Goal: Communication & Community: Connect with others

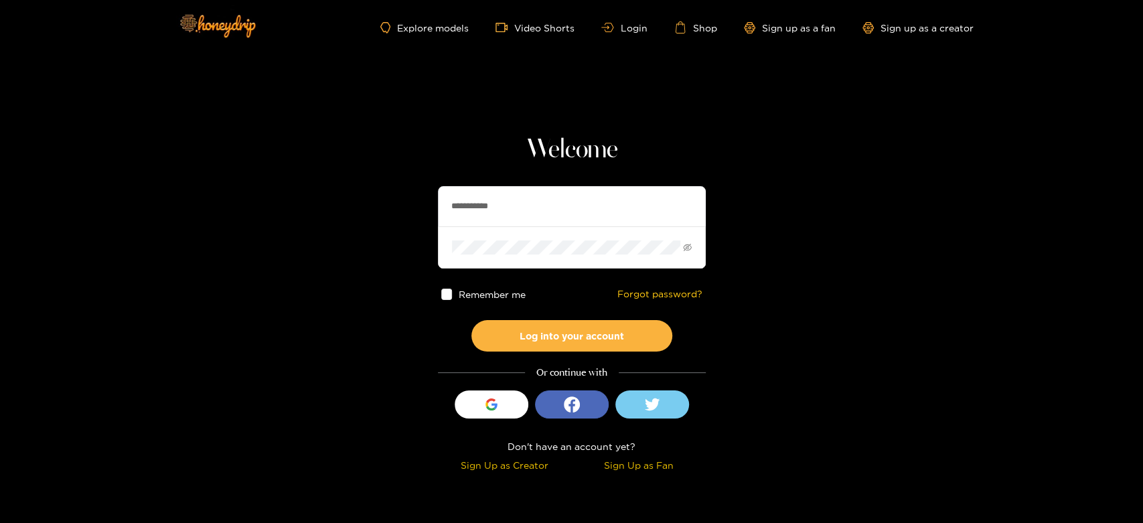
drag, startPoint x: 593, startPoint y: 218, endPoint x: 414, endPoint y: 191, distance: 181.6
click at [414, 191] on section "**********" at bounding box center [571, 238] width 1143 height 476
paste input "text"
type input "********"
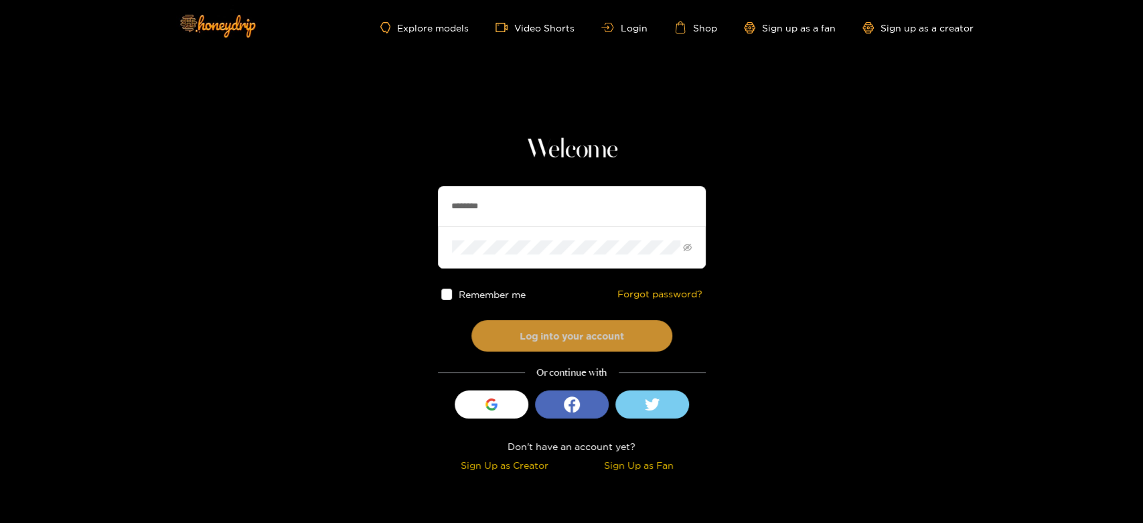
click at [532, 328] on button "Log into your account" at bounding box center [571, 335] width 201 height 31
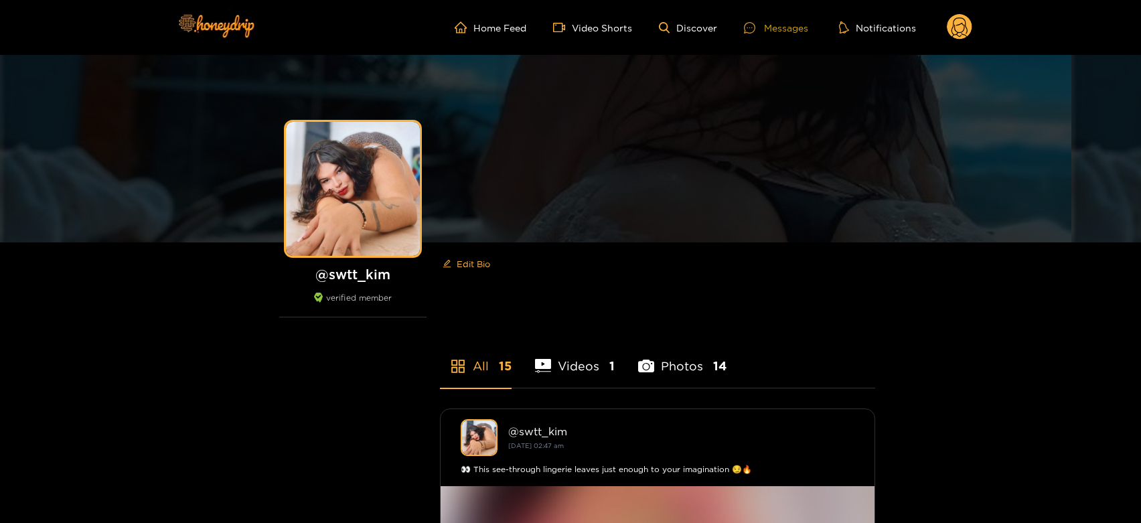
click at [773, 31] on div "Messages" at bounding box center [776, 27] width 64 height 15
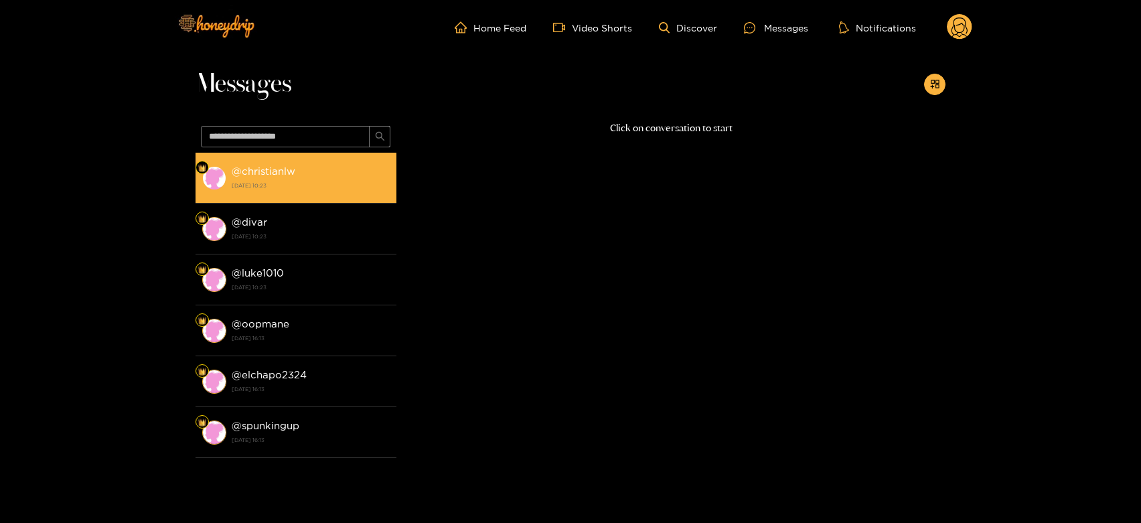
click at [313, 183] on strong "[DATE] 10:23" at bounding box center [311, 185] width 158 height 12
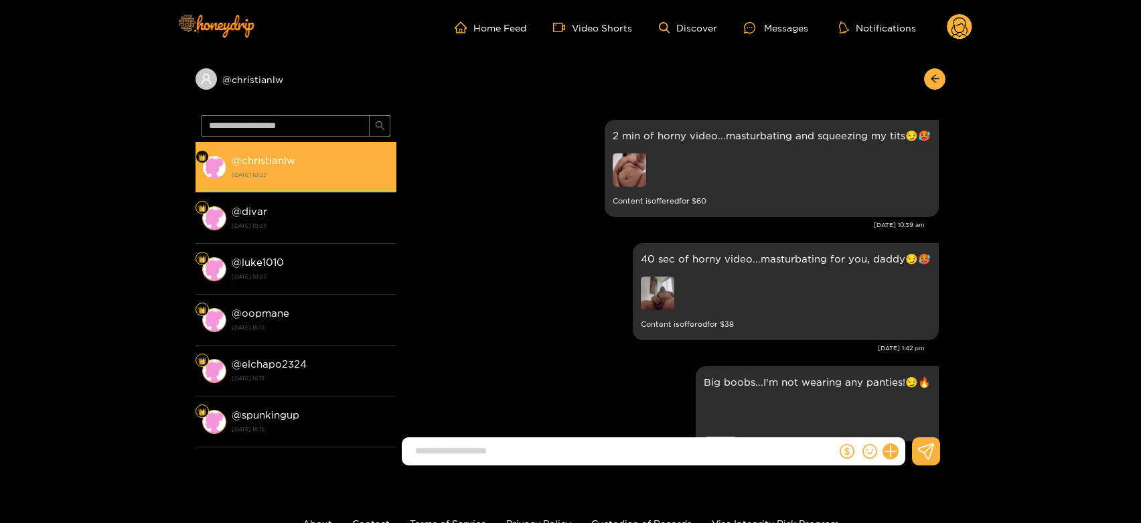
scroll to position [2465, 0]
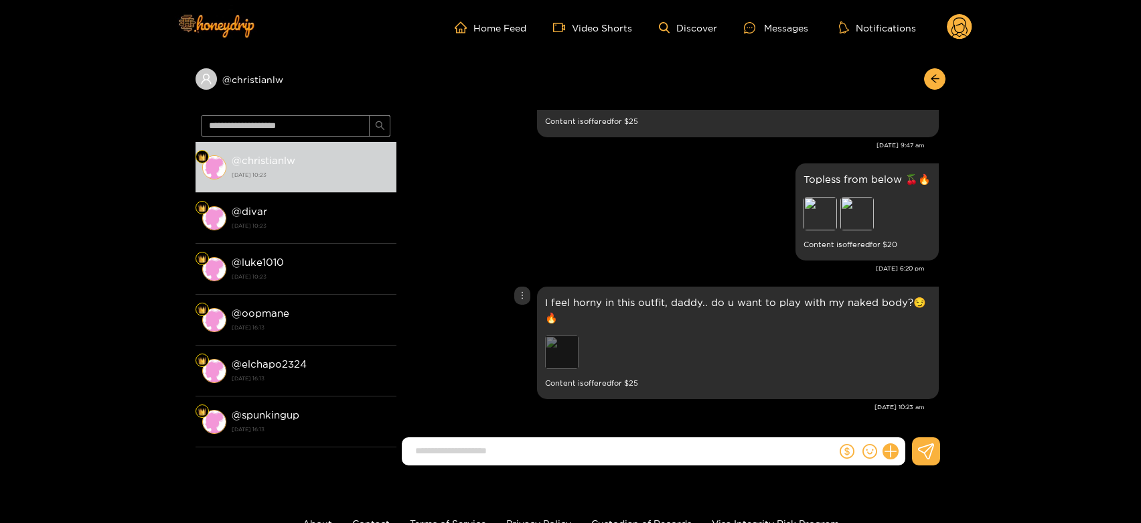
click at [568, 346] on div "Preview" at bounding box center [561, 351] width 33 height 33
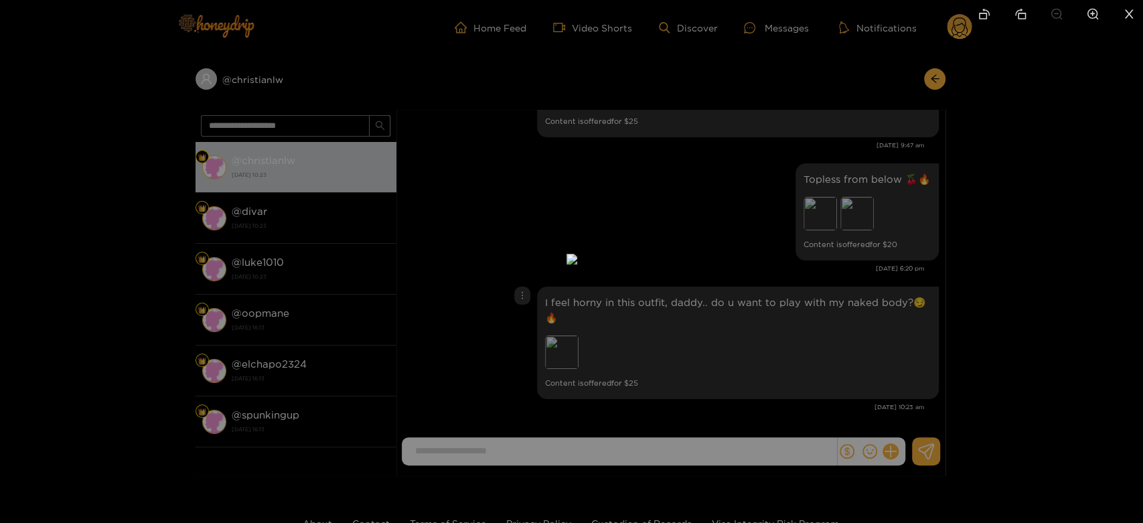
click at [812, 323] on div at bounding box center [571, 261] width 1143 height 523
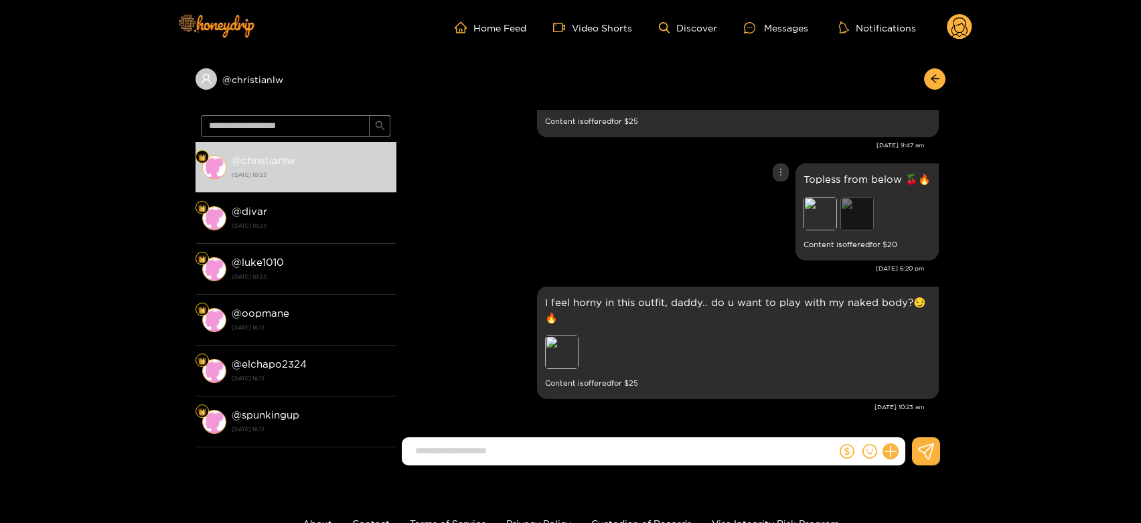
click at [852, 212] on div "Preview" at bounding box center [856, 213] width 33 height 33
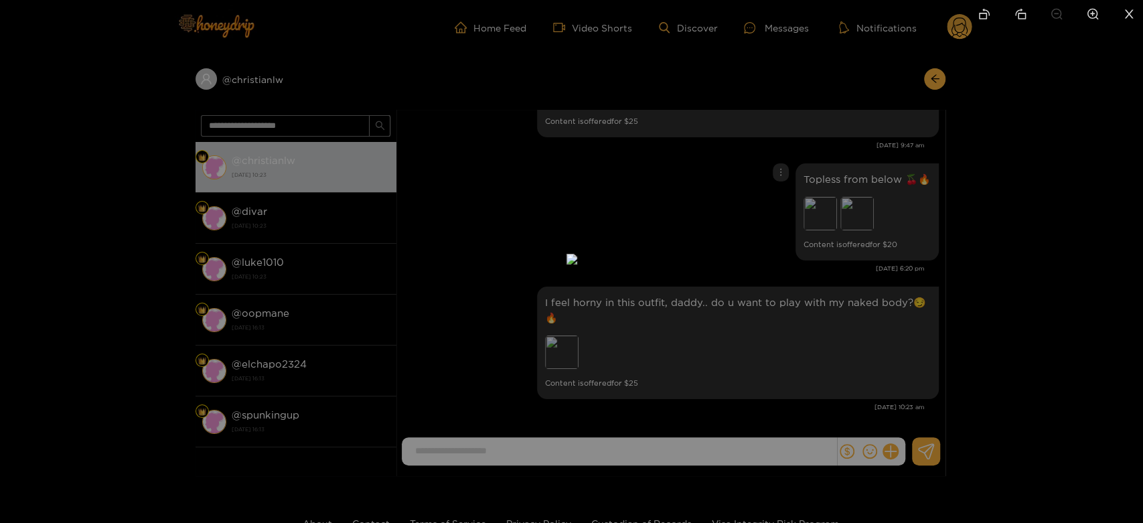
click at [1097, 167] on div at bounding box center [571, 261] width 1143 height 523
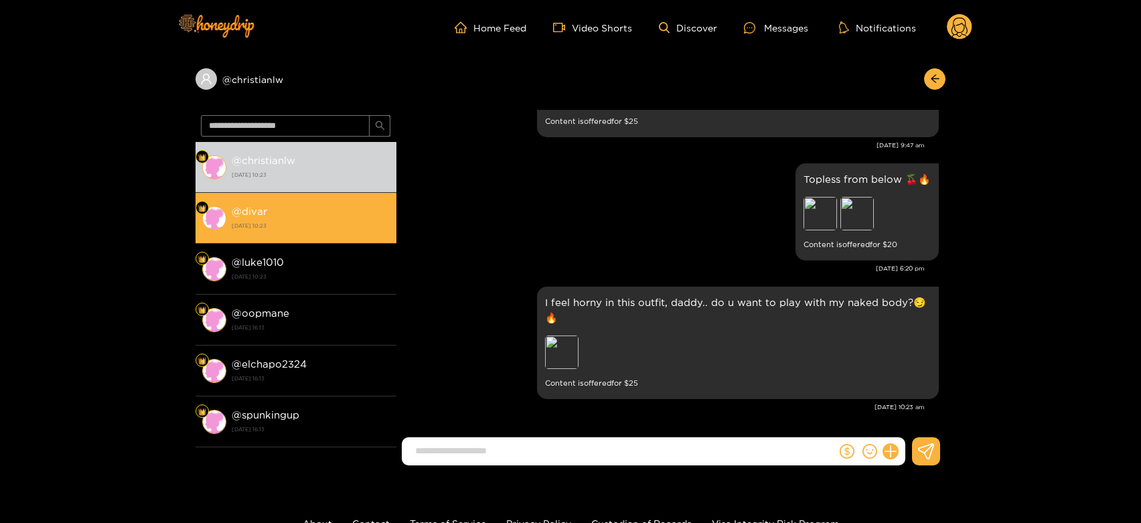
click at [315, 221] on strong "18 September 2025 10:23" at bounding box center [311, 226] width 158 height 12
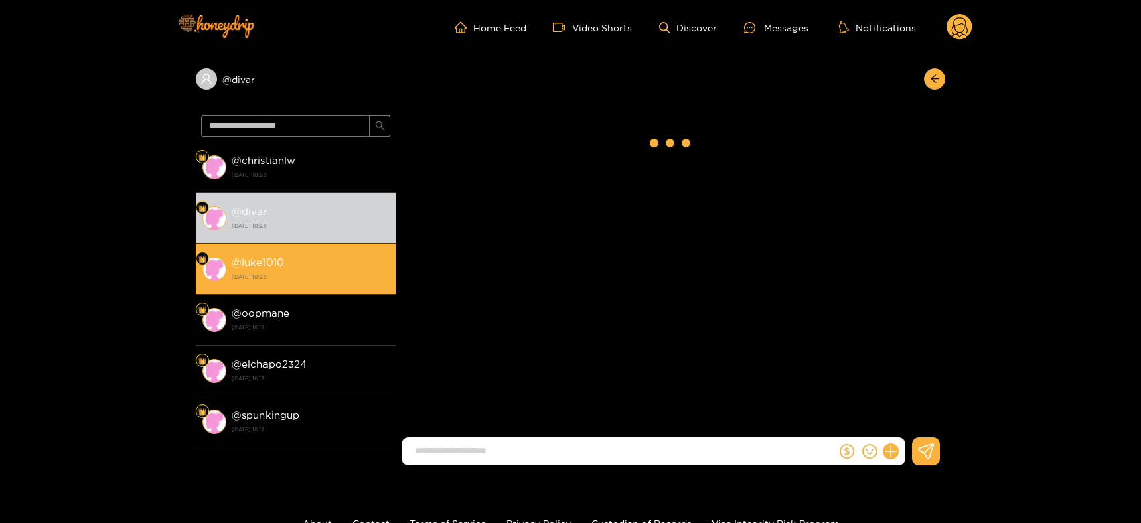
scroll to position [2587, 0]
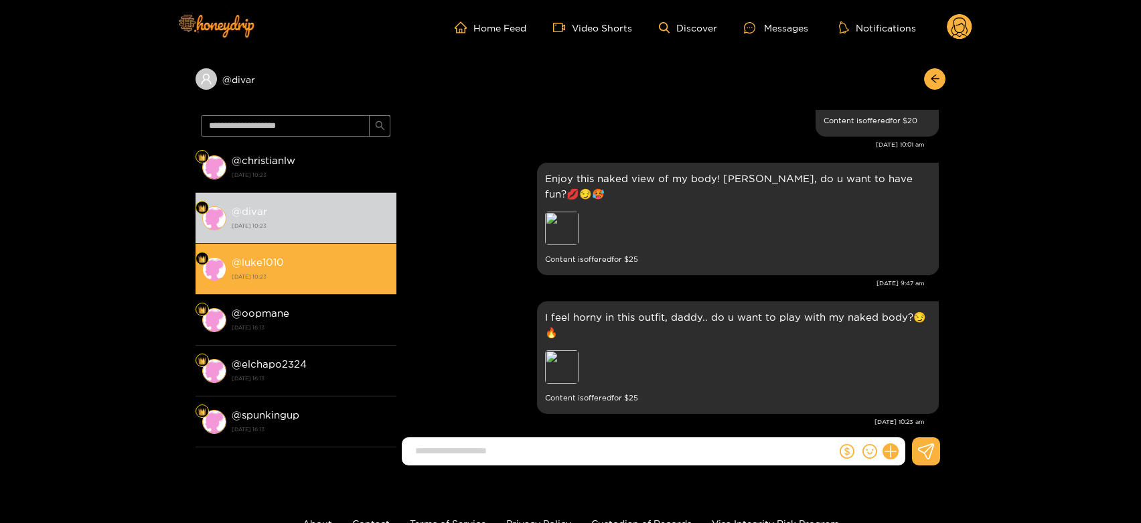
click at [300, 271] on strong "18 September 2025 10:23" at bounding box center [311, 277] width 158 height 12
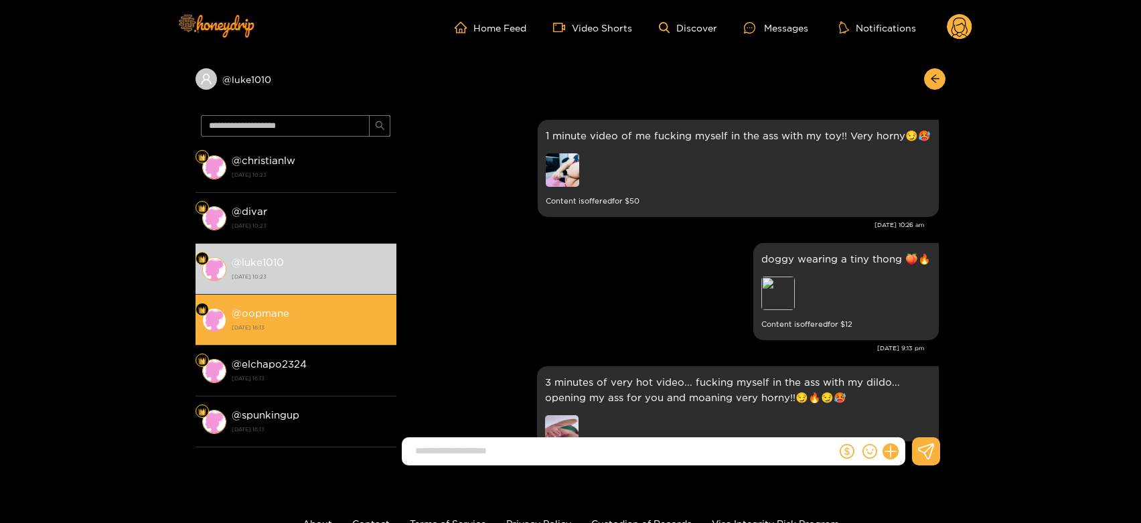
scroll to position [2602, 0]
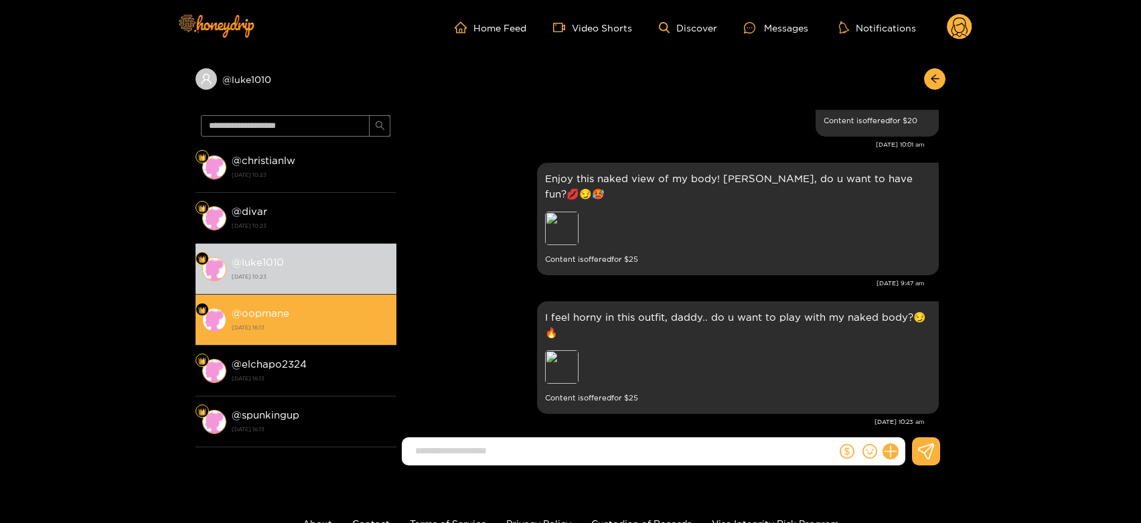
click at [297, 325] on strong "11 September 2025 16:13" at bounding box center [311, 327] width 158 height 12
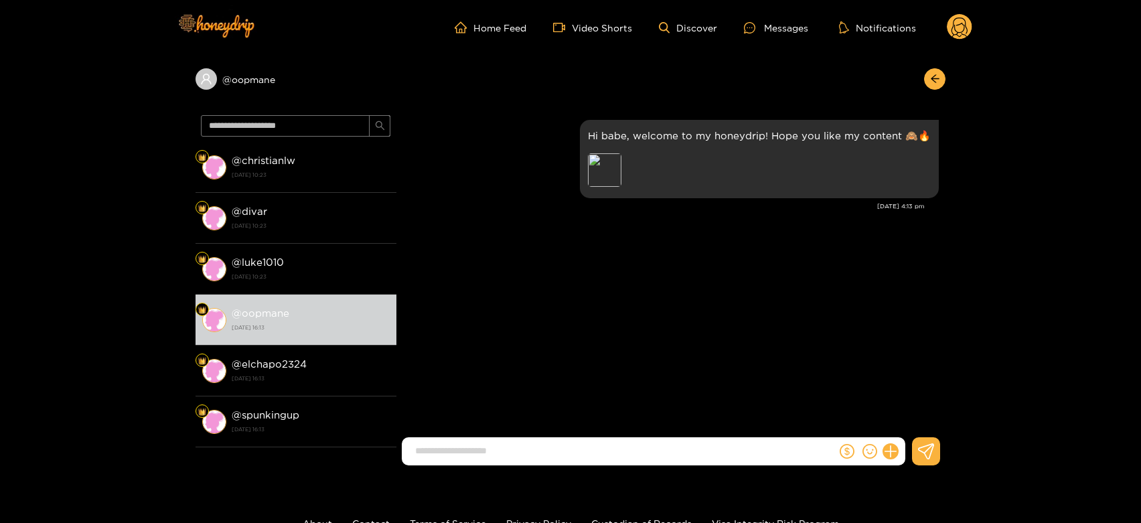
click at [964, 22] on circle at bounding box center [959, 26] width 25 height 25
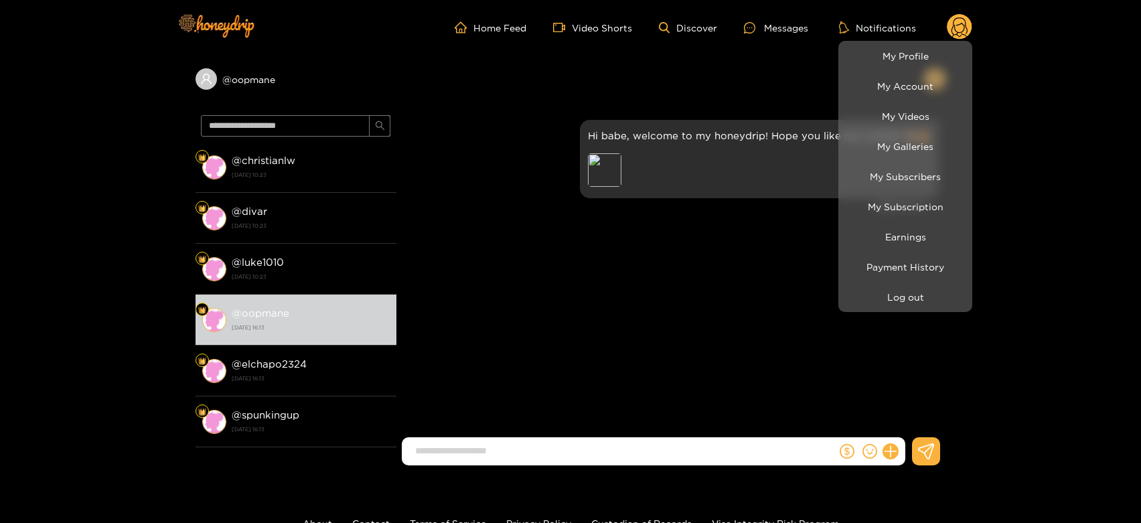
click at [905, 283] on li "Log out" at bounding box center [905, 297] width 134 height 30
click at [904, 283] on li "Log out" at bounding box center [905, 297] width 134 height 30
click at [883, 297] on button "Log out" at bounding box center [905, 296] width 127 height 23
